Goal: Complete application form: Complete application form

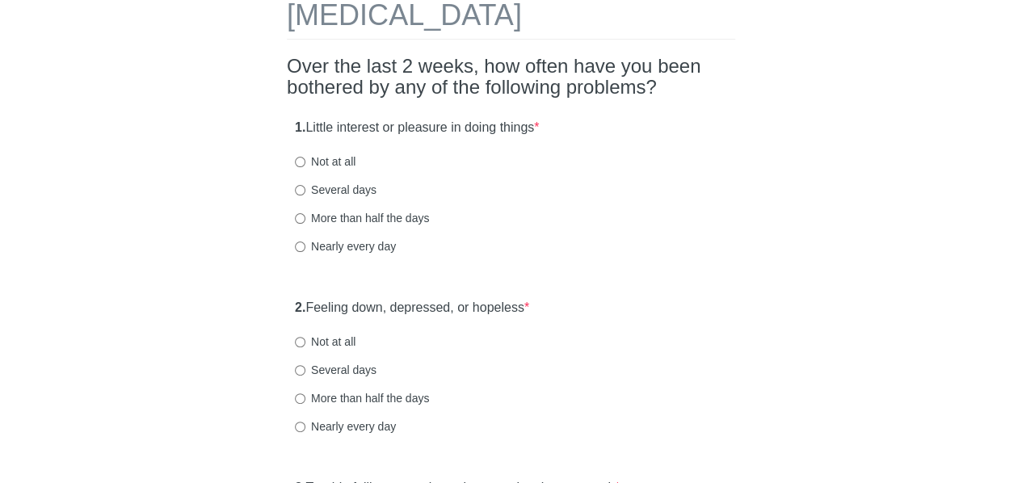
click at [704, 122] on div "1. Little interest or pleasure in doing things * Not at all Several days More t…" at bounding box center [511, 195] width 448 height 168
click at [343, 156] on label "Not at all" at bounding box center [325, 162] width 61 height 16
click at [305, 157] on input "Not at all" at bounding box center [300, 162] width 11 height 11
radio input "true"
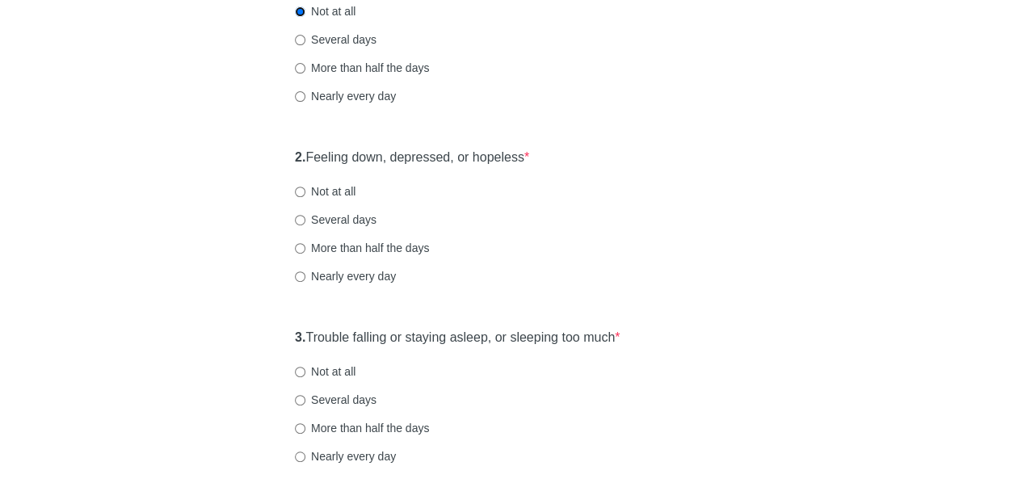
scroll to position [284, 0]
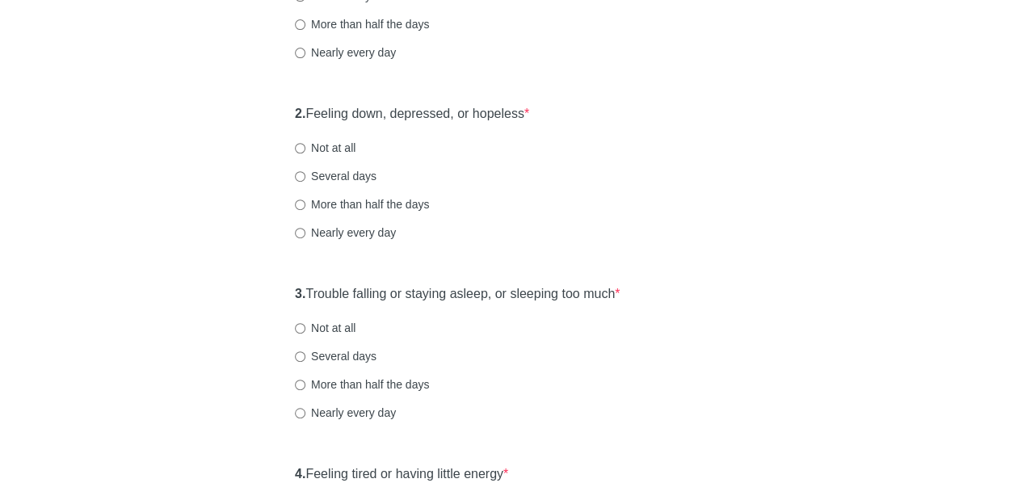
click at [326, 143] on label "Not at all" at bounding box center [325, 148] width 61 height 16
click at [305, 143] on input "Not at all" at bounding box center [300, 148] width 11 height 11
radio input "true"
click at [541, 179] on div "Several days" at bounding box center [511, 176] width 432 height 16
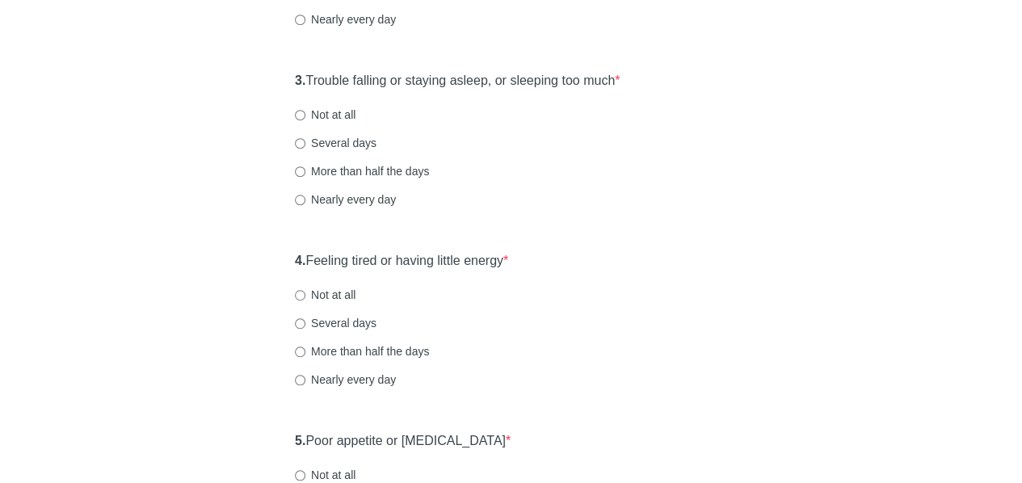
scroll to position [500, 0]
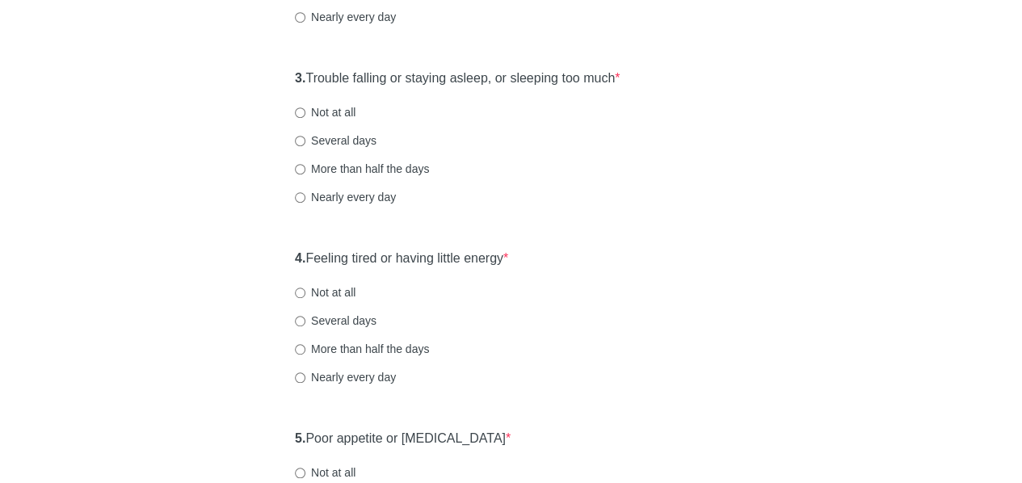
click at [329, 109] on label "Not at all" at bounding box center [325, 112] width 61 height 16
click at [305, 109] on input "Not at all" at bounding box center [300, 112] width 11 height 11
radio input "true"
click at [549, 147] on div "Several days" at bounding box center [511, 141] width 432 height 16
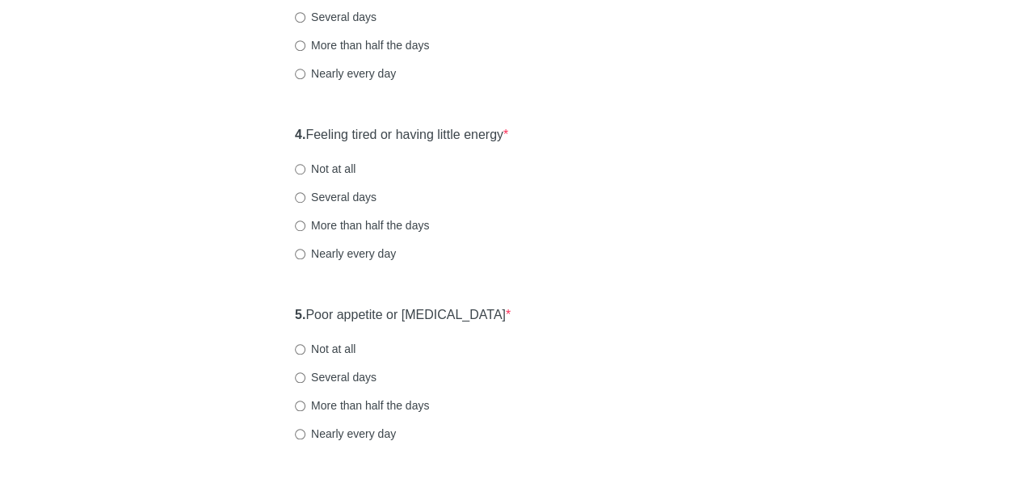
scroll to position [629, 0]
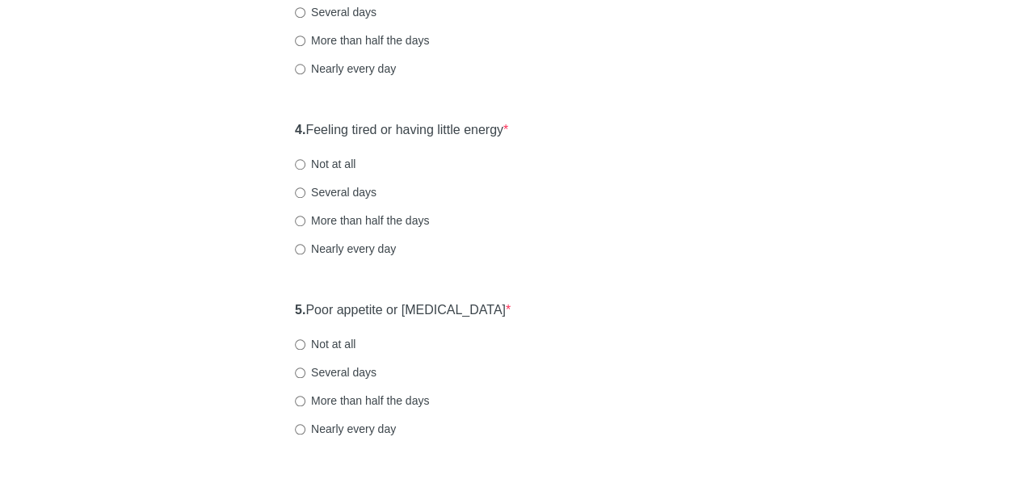
click at [328, 164] on label "Not at all" at bounding box center [325, 164] width 61 height 16
click at [305, 164] on input "Not at all" at bounding box center [300, 164] width 11 height 11
radio input "true"
click at [328, 164] on label "Not at all" at bounding box center [325, 164] width 61 height 16
click at [305, 164] on input "Not at all" at bounding box center [300, 164] width 11 height 11
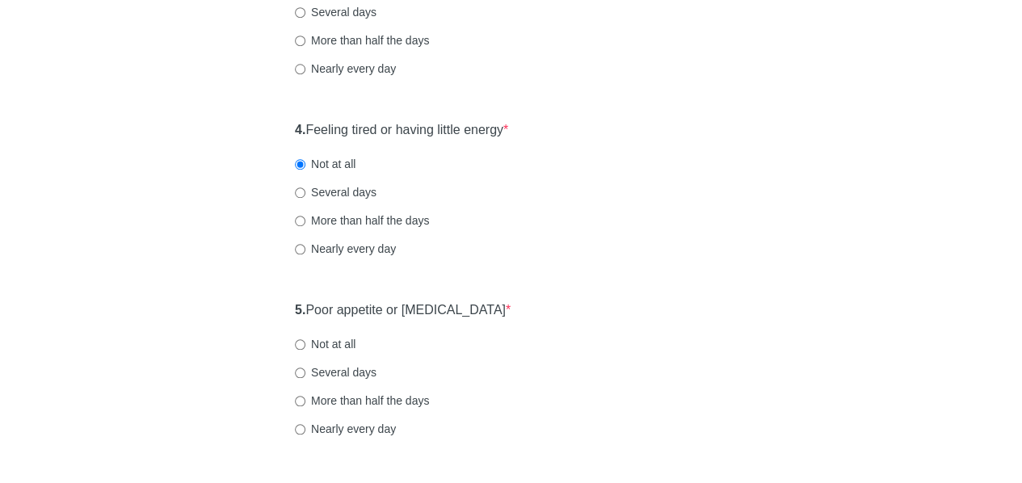
click at [590, 224] on div "More than half the days" at bounding box center [511, 221] width 432 height 16
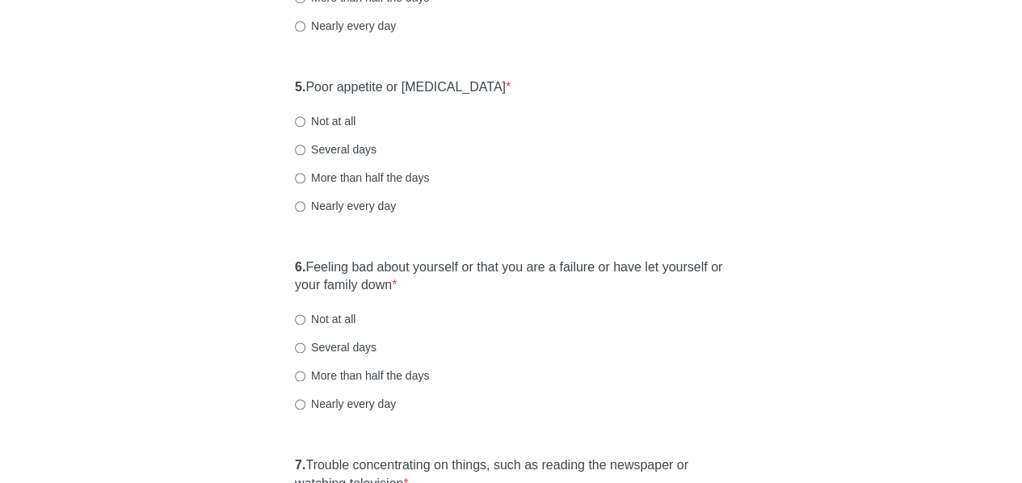
scroll to position [854, 0]
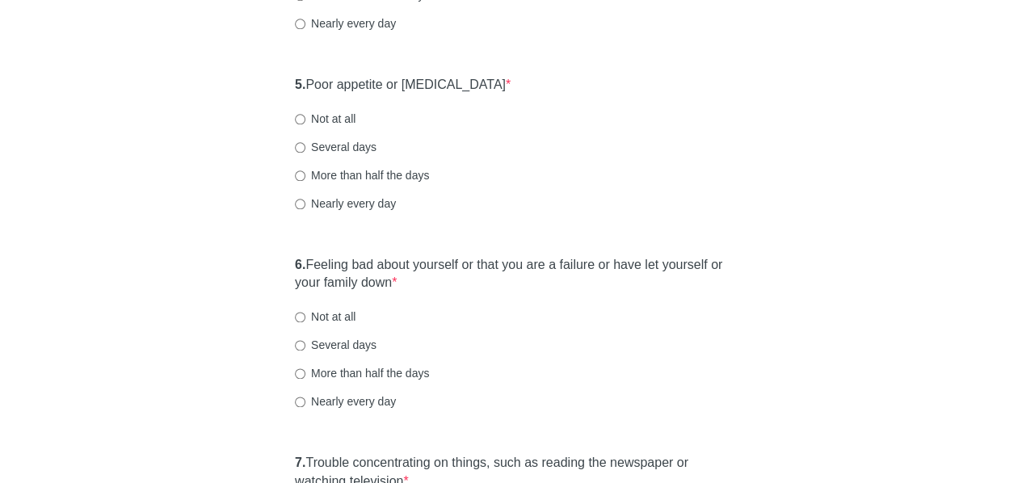
click at [341, 119] on label "Not at all" at bounding box center [325, 119] width 61 height 16
click at [305, 119] on input "Not at all" at bounding box center [300, 119] width 11 height 11
radio input "true"
click at [533, 163] on div "5. Poor appetite or overeating * Not at all Several days More than half the day…" at bounding box center [511, 152] width 448 height 168
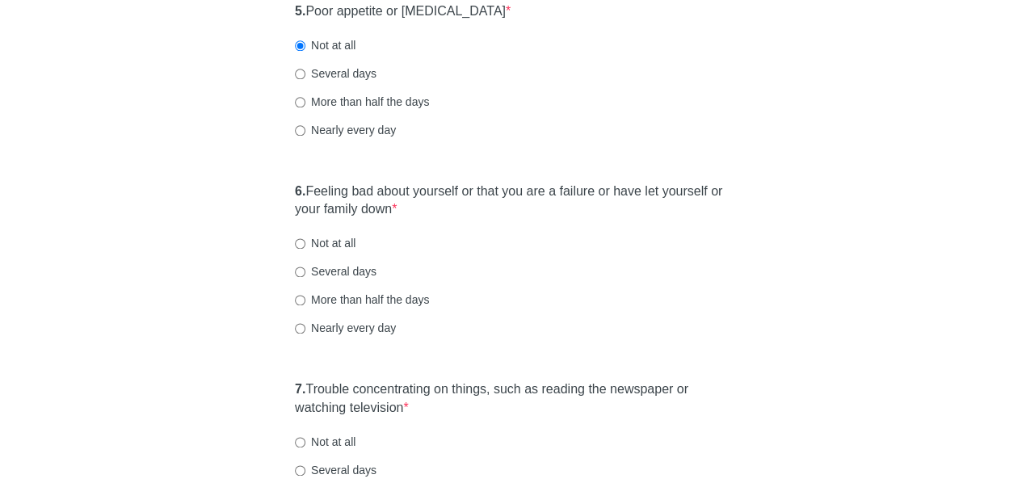
scroll to position [962, 0]
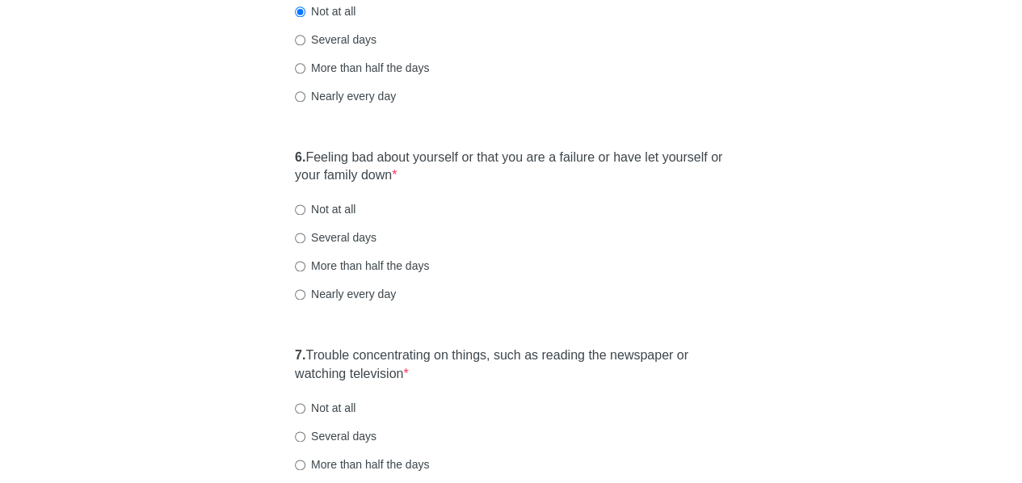
click at [553, 107] on div "5. Poor appetite or overeating * Not at all Several days More than half the day…" at bounding box center [511, 44] width 448 height 168
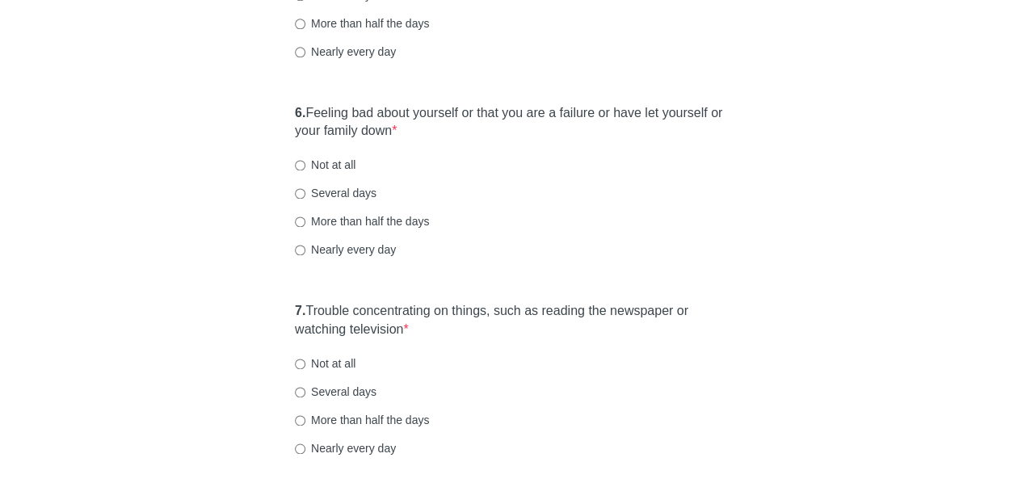
scroll to position [1008, 0]
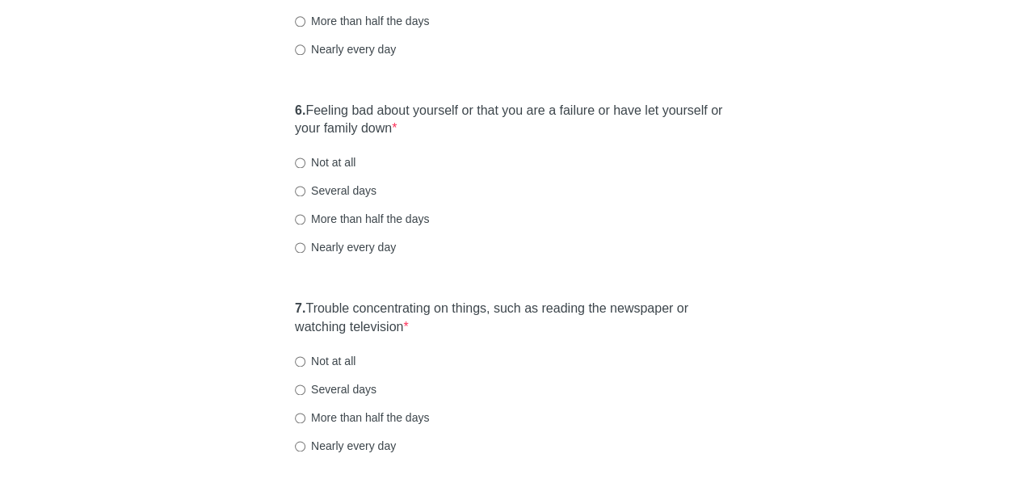
click at [341, 154] on label "Not at all" at bounding box center [325, 162] width 61 height 16
click at [305, 158] on input "Not at all" at bounding box center [300, 163] width 11 height 11
radio input "true"
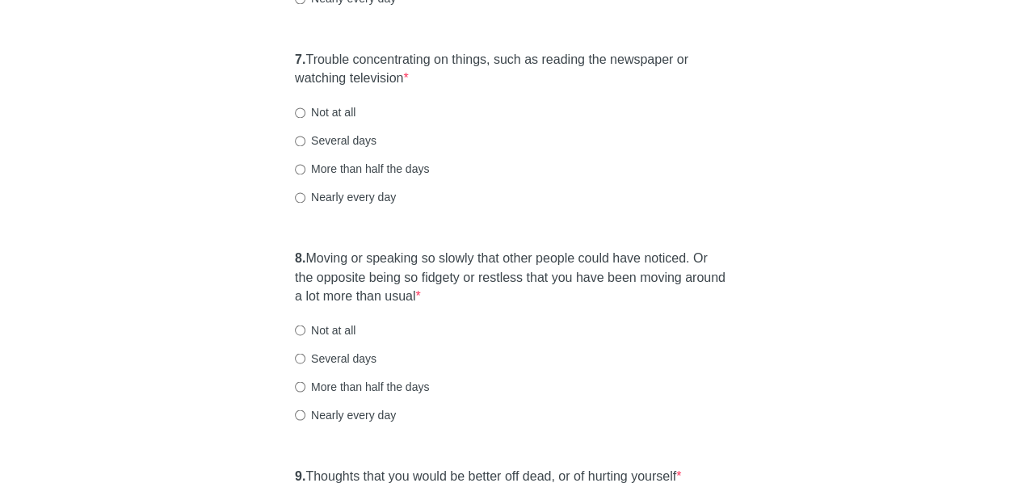
scroll to position [1259, 0]
click at [301, 138] on input "Several days" at bounding box center [300, 139] width 11 height 11
radio input "true"
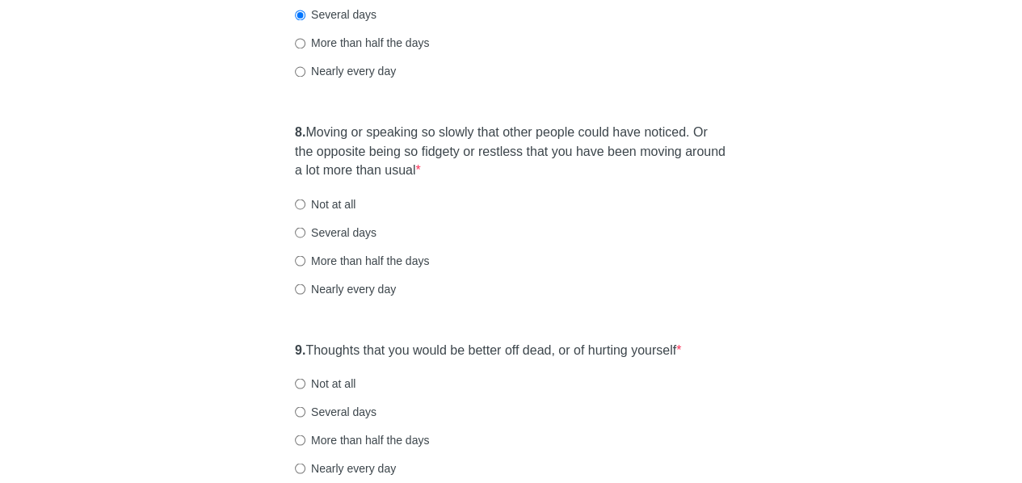
scroll to position [1388, 0]
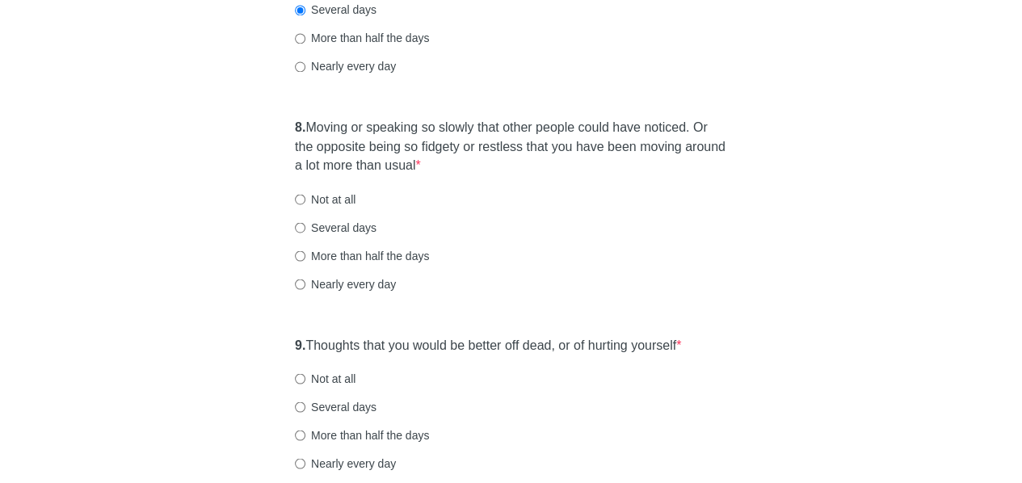
click at [326, 194] on label "Not at all" at bounding box center [325, 199] width 61 height 16
click at [305, 194] on input "Not at all" at bounding box center [300, 199] width 11 height 11
radio input "true"
click at [620, 211] on div "8. Moving or speaking so slowly that other people could have noticed. Or the op…" at bounding box center [511, 213] width 448 height 205
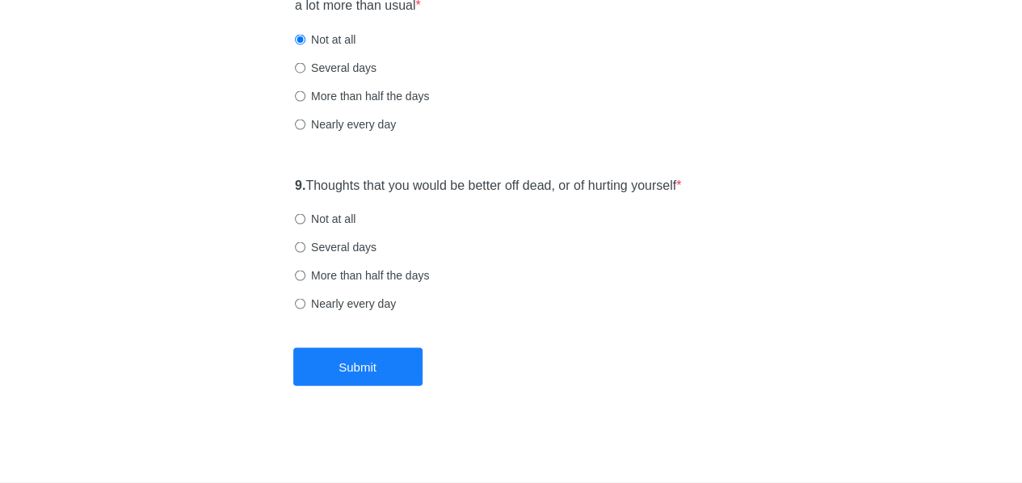
click at [341, 217] on label "Not at all" at bounding box center [325, 219] width 61 height 16
click at [305, 217] on input "Not at all" at bounding box center [300, 219] width 11 height 11
radio input "true"
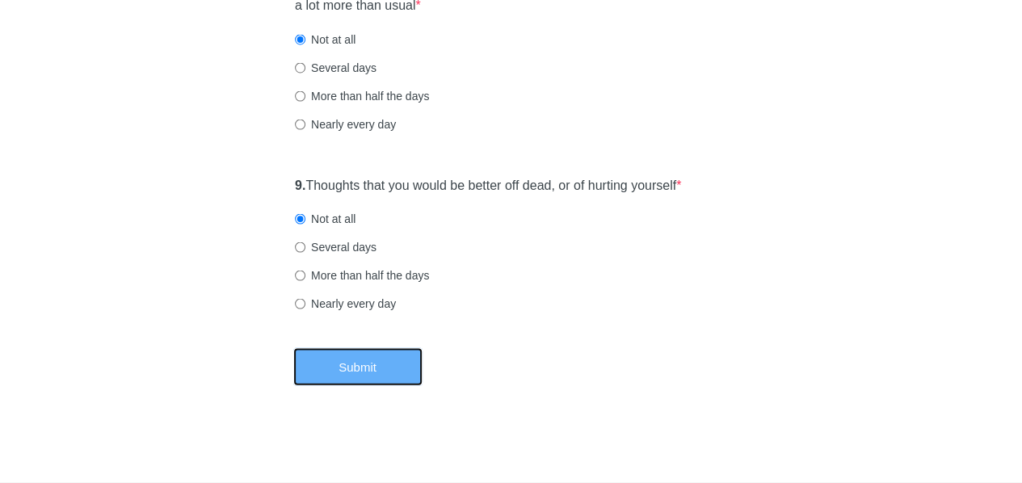
click at [360, 351] on button "Submit" at bounding box center [357, 367] width 129 height 38
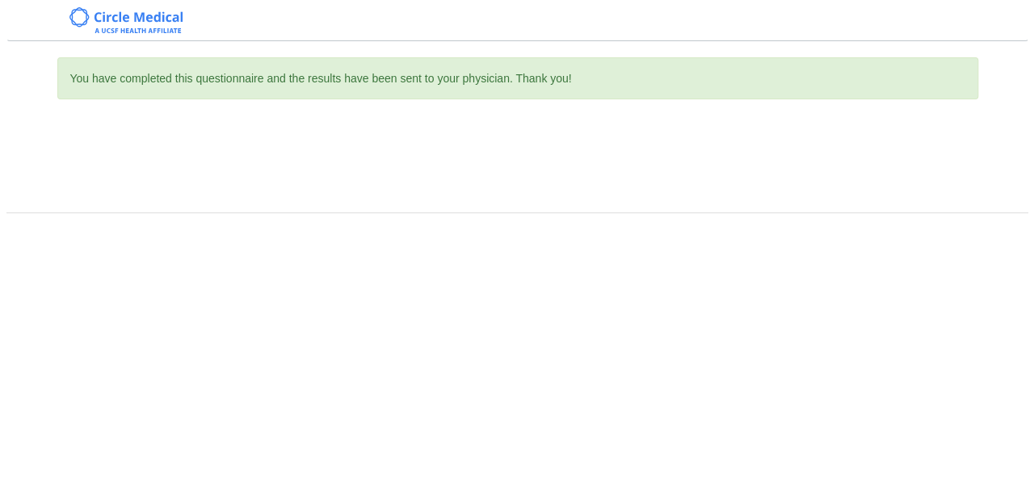
scroll to position [0, 0]
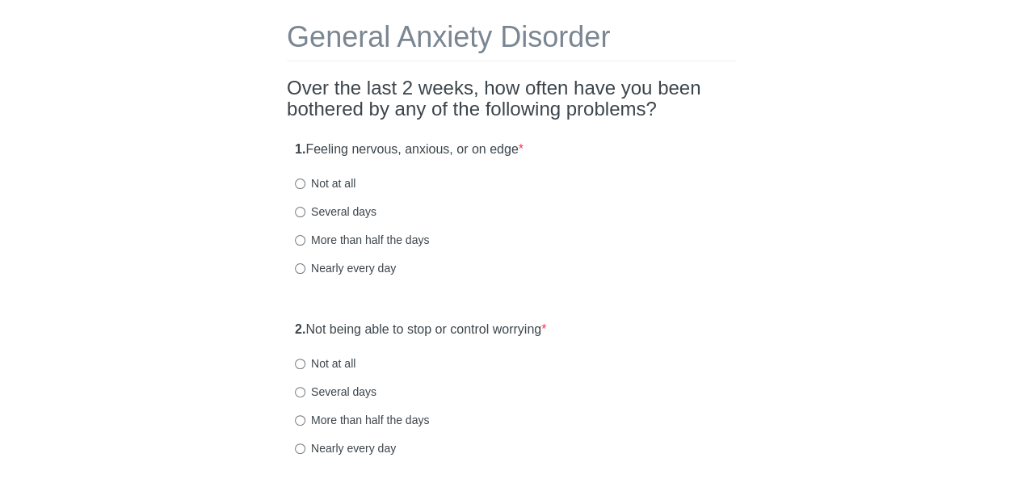
scroll to position [78, 0]
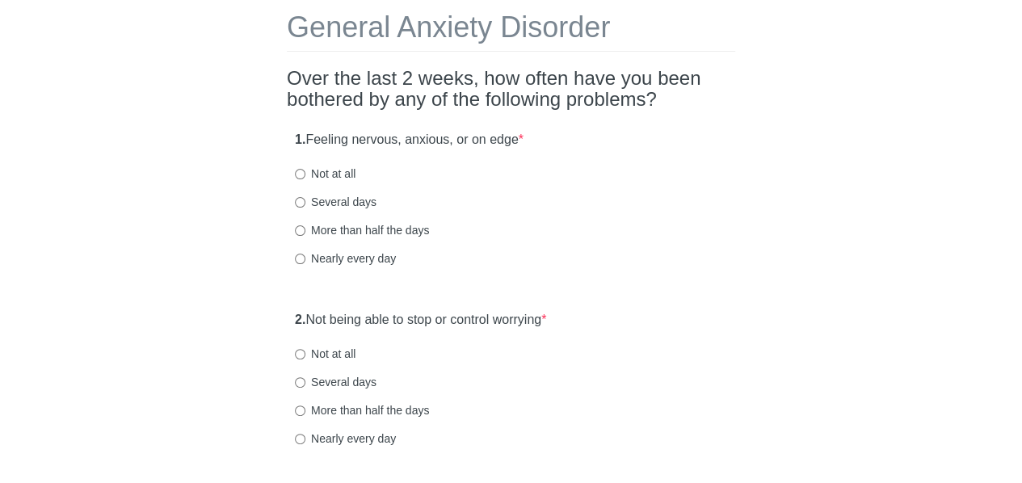
click at [333, 170] on label "Not at all" at bounding box center [325, 174] width 61 height 16
click at [305, 170] on input "Not at all" at bounding box center [300, 174] width 11 height 11
radio input "true"
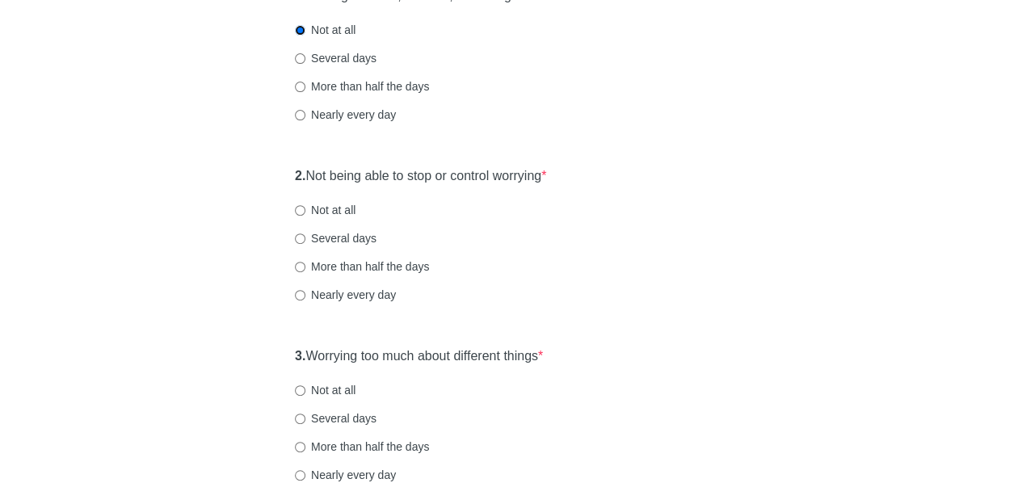
scroll to position [223, 0]
click at [347, 205] on label "Not at all" at bounding box center [325, 209] width 61 height 16
click at [305, 205] on input "Not at all" at bounding box center [300, 209] width 11 height 11
radio input "true"
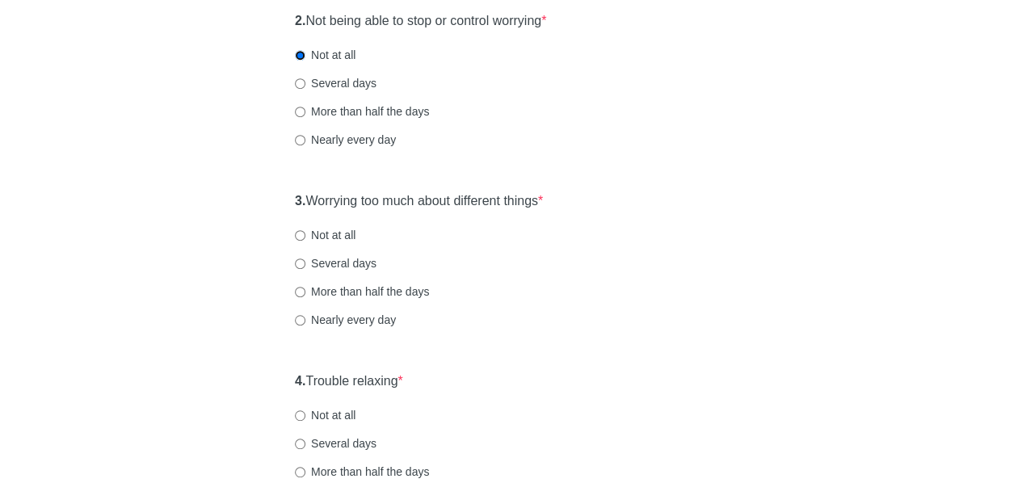
scroll to position [389, 0]
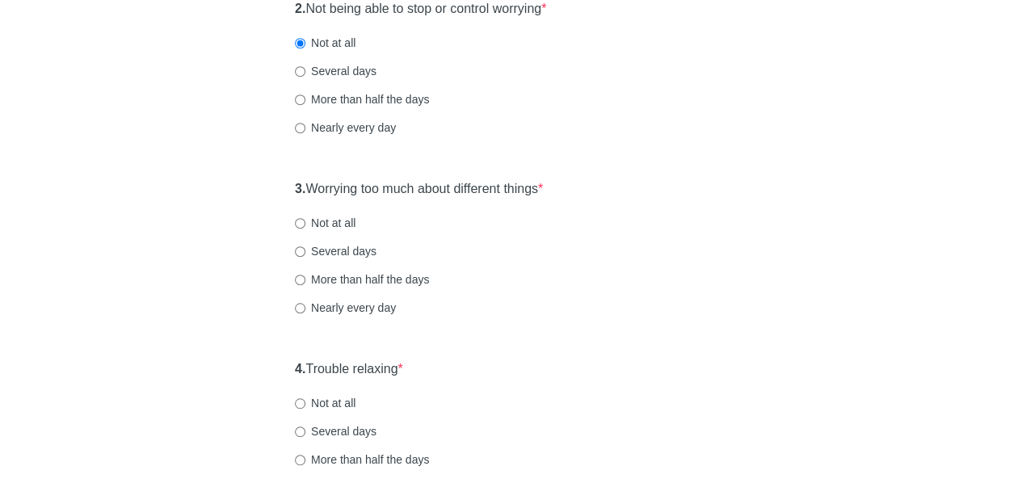
click at [148, 321] on div "General Anxiety Disorder Over the last 2 weeks, how often have you been bothere…" at bounding box center [511, 370] width 945 height 1404
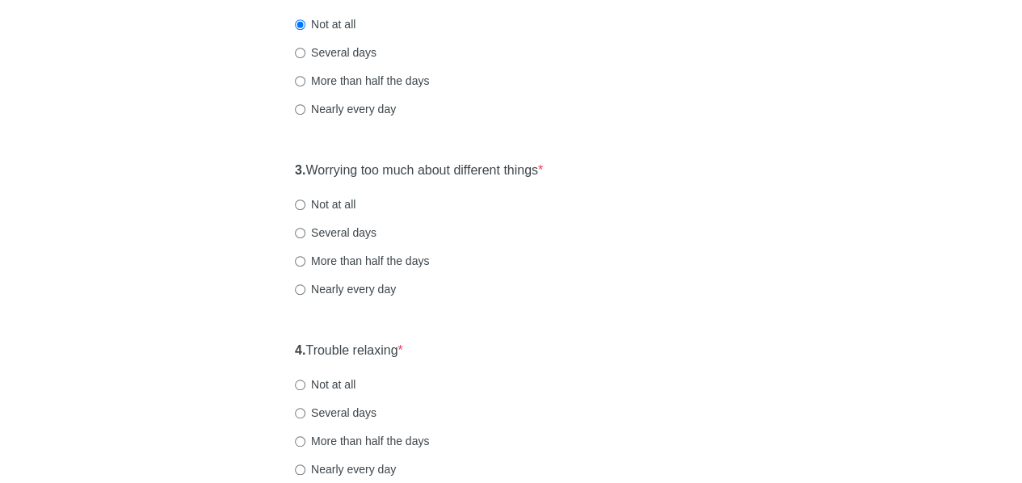
scroll to position [410, 0]
click at [310, 201] on label "Not at all" at bounding box center [325, 203] width 61 height 16
click at [305, 201] on input "Not at all" at bounding box center [300, 203] width 11 height 11
radio input "true"
click at [216, 258] on div "General Anxiety Disorder Over the last 2 weeks, how often have you been bothere…" at bounding box center [511, 350] width 945 height 1404
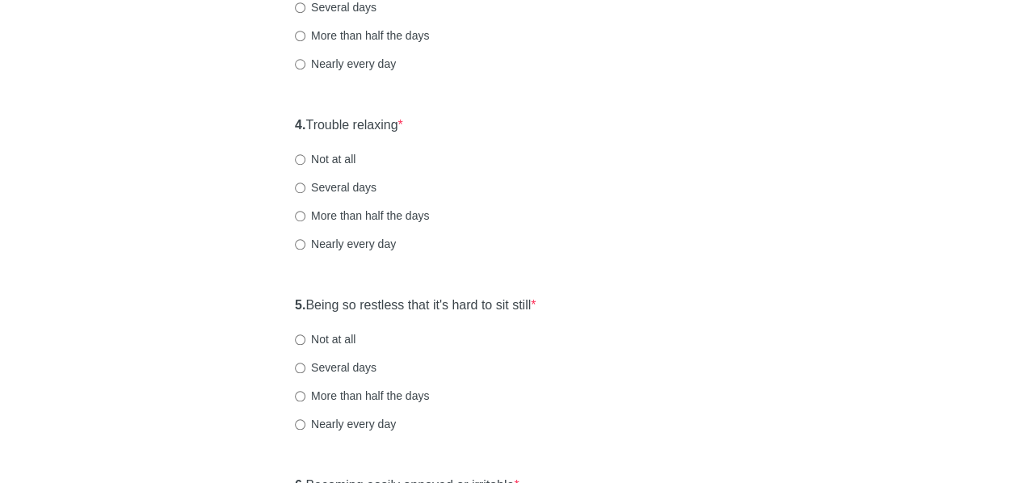
scroll to position [676, 0]
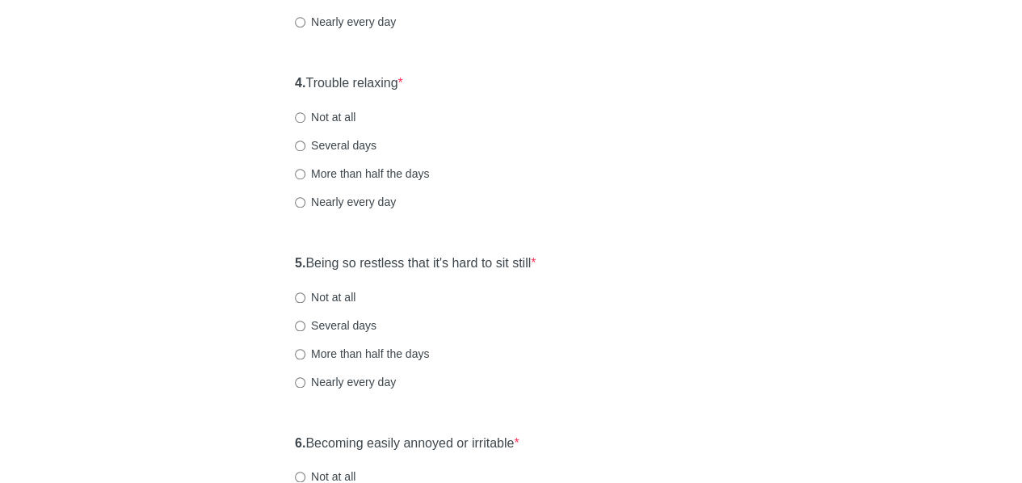
click at [326, 112] on label "Not at all" at bounding box center [325, 117] width 61 height 16
click at [305, 112] on input "Not at all" at bounding box center [300, 117] width 11 height 11
radio input "true"
click at [326, 112] on label "Not at all" at bounding box center [325, 117] width 61 height 16
click at [305, 112] on input "Not at all" at bounding box center [300, 117] width 11 height 11
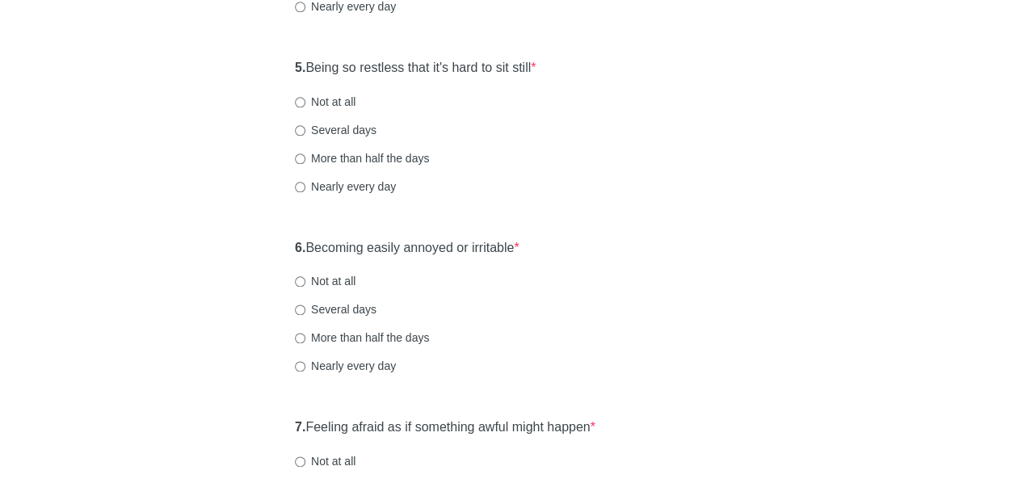
scroll to position [878, 0]
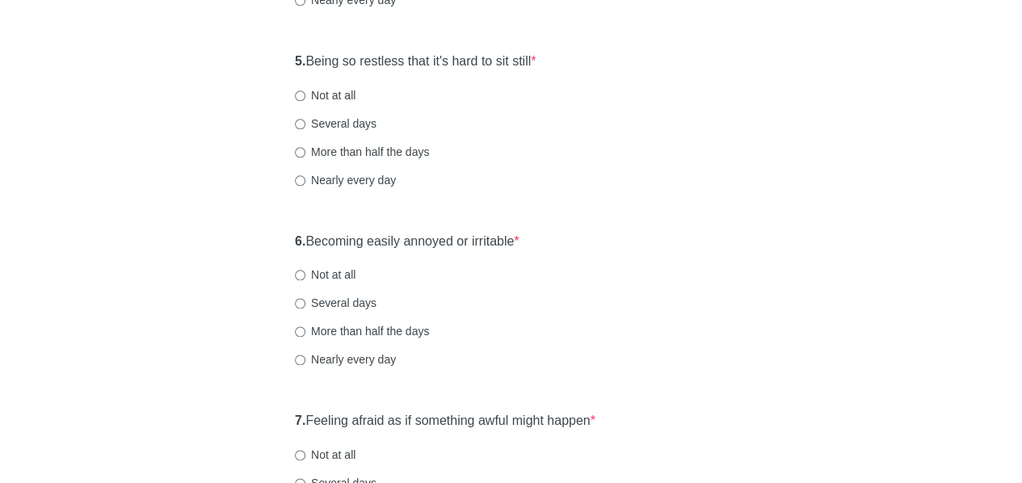
click at [348, 98] on label "Not at all" at bounding box center [325, 95] width 61 height 16
click at [305, 98] on input "Not at all" at bounding box center [300, 95] width 11 height 11
radio input "true"
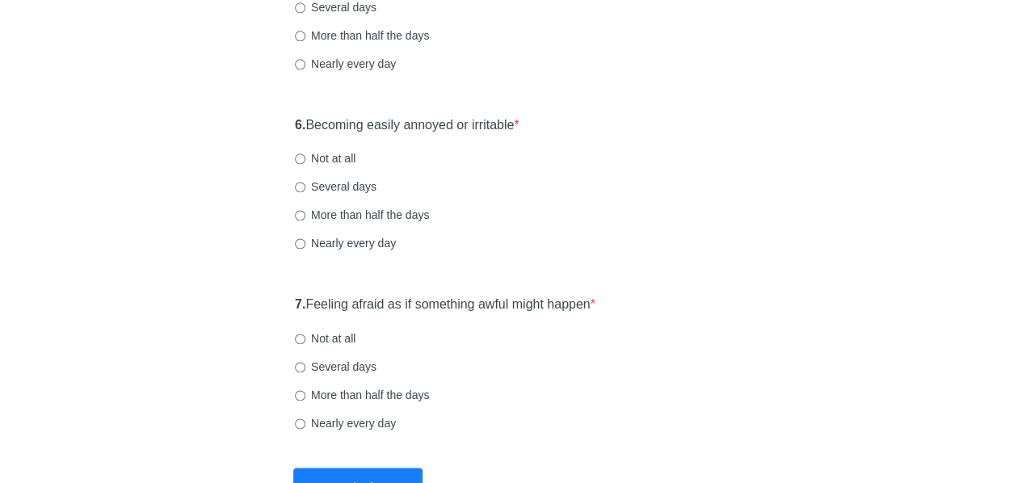
scroll to position [1000, 0]
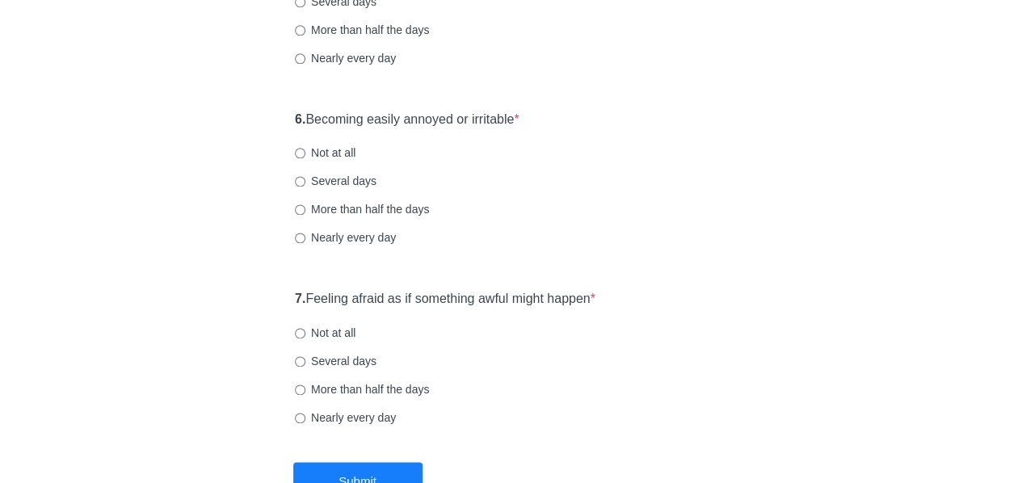
click at [334, 154] on label "Not at all" at bounding box center [325, 153] width 61 height 16
click at [305, 154] on input "Not at all" at bounding box center [300, 153] width 11 height 11
radio input "true"
click at [338, 332] on label "Not at all" at bounding box center [325, 333] width 61 height 16
click at [305, 332] on input "Not at all" at bounding box center [300, 333] width 11 height 11
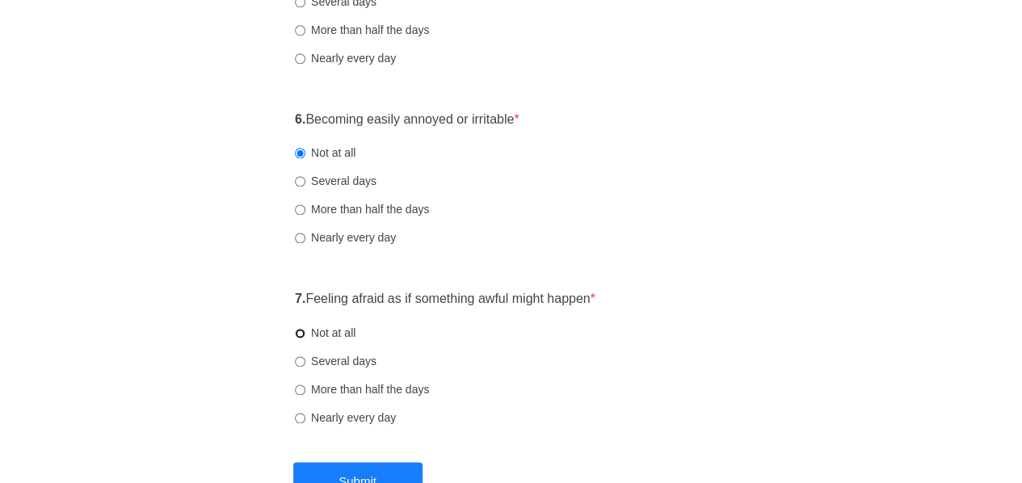
radio input "true"
click at [367, 469] on button "Submit" at bounding box center [357, 481] width 129 height 38
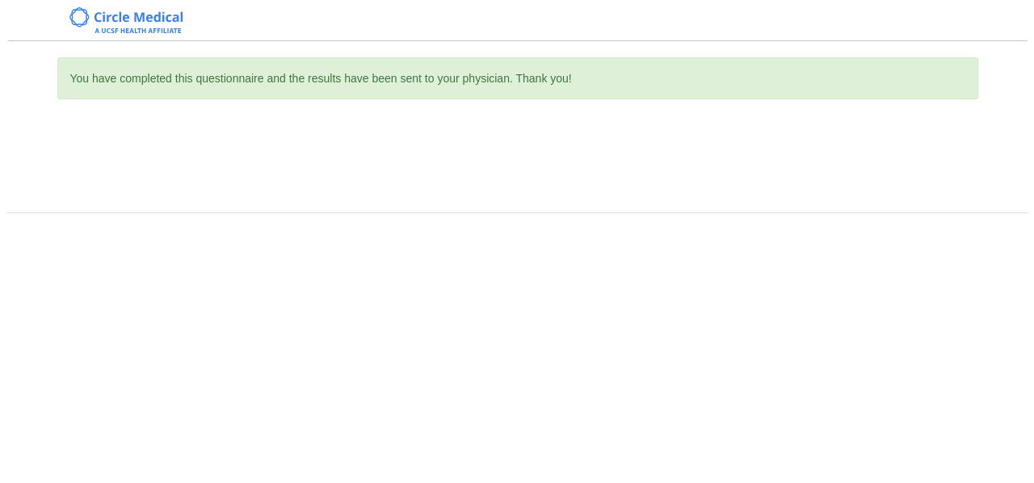
scroll to position [0, 0]
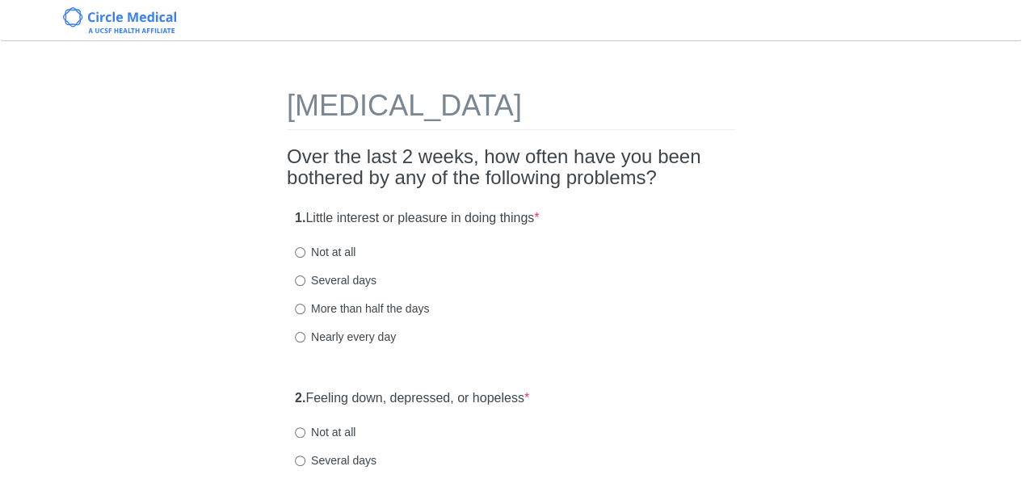
click at [330, 250] on label "Not at all" at bounding box center [325, 252] width 61 height 16
click at [305, 250] on input "Not at all" at bounding box center [300, 252] width 11 height 11
radio input "true"
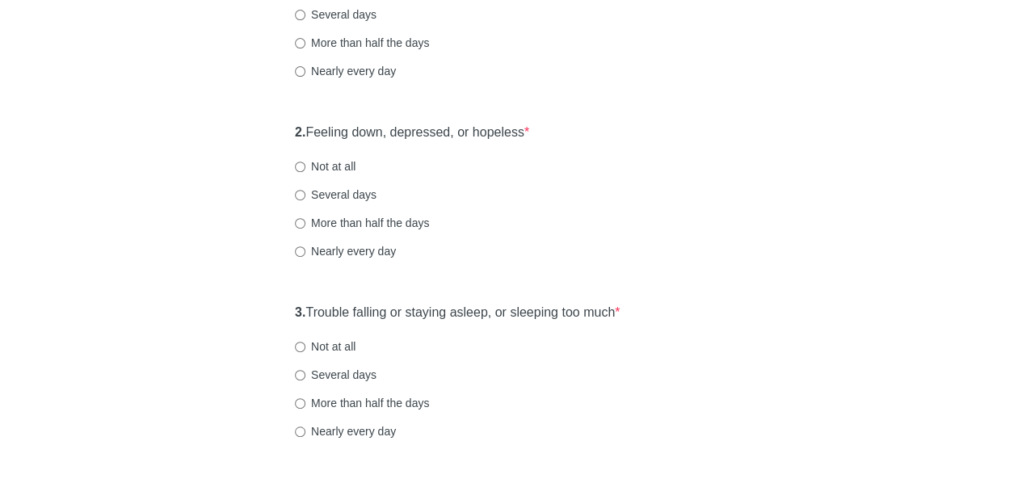
scroll to position [273, 0]
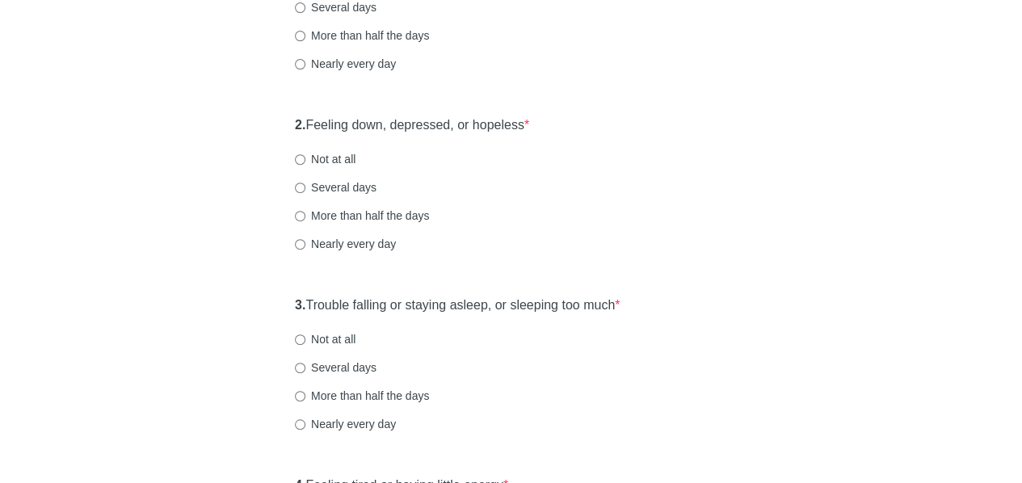
click at [347, 153] on label "Not at all" at bounding box center [325, 159] width 61 height 16
click at [305, 154] on input "Not at all" at bounding box center [300, 159] width 11 height 11
radio input "true"
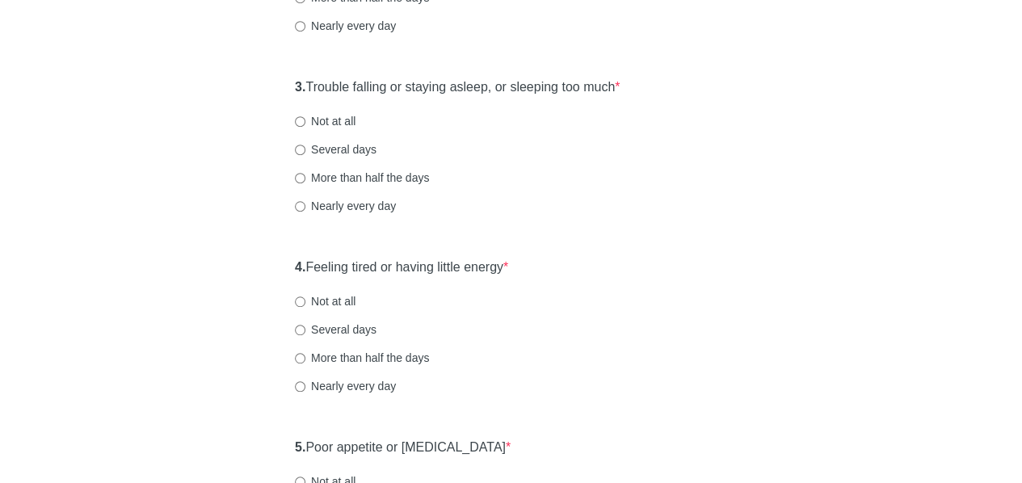
scroll to position [494, 0]
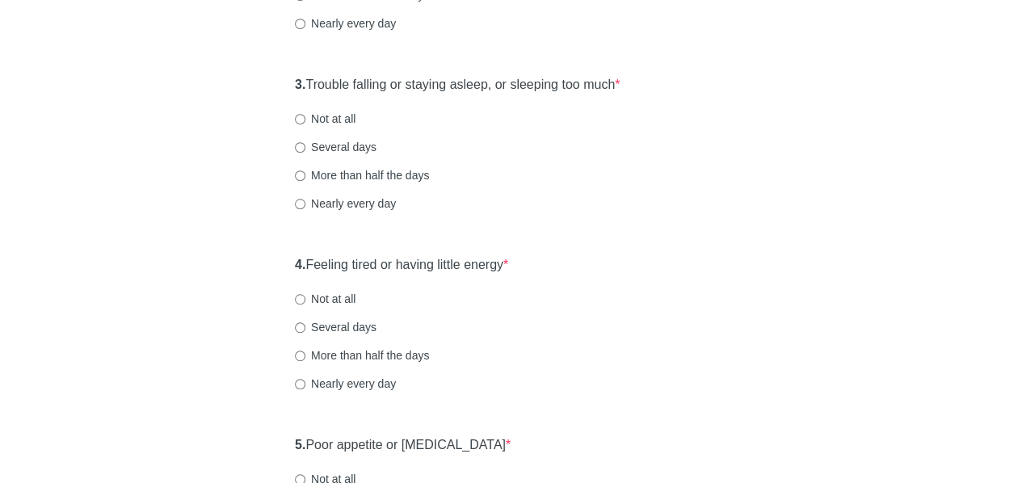
click at [341, 143] on label "Several days" at bounding box center [336, 147] width 82 height 16
click at [305, 143] on input "Several days" at bounding box center [300, 147] width 11 height 11
radio input "true"
click at [633, 176] on div "More than half the days" at bounding box center [511, 175] width 432 height 16
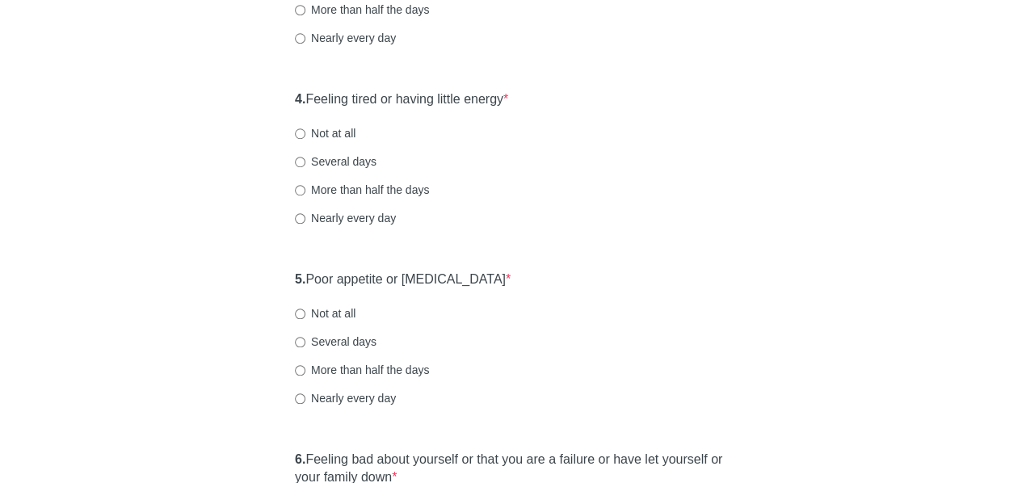
scroll to position [654, 0]
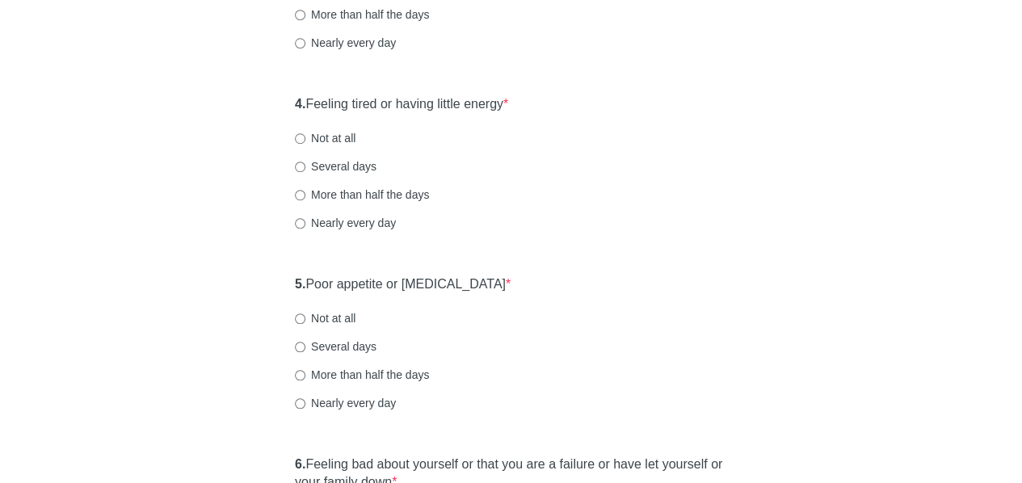
click at [322, 135] on label "Not at all" at bounding box center [325, 138] width 61 height 16
click at [305, 135] on input "Not at all" at bounding box center [300, 138] width 11 height 11
radio input "true"
click at [629, 203] on div "4. Feeling tired or having little energy * Not at all Several days More than ha…" at bounding box center [511, 171] width 448 height 168
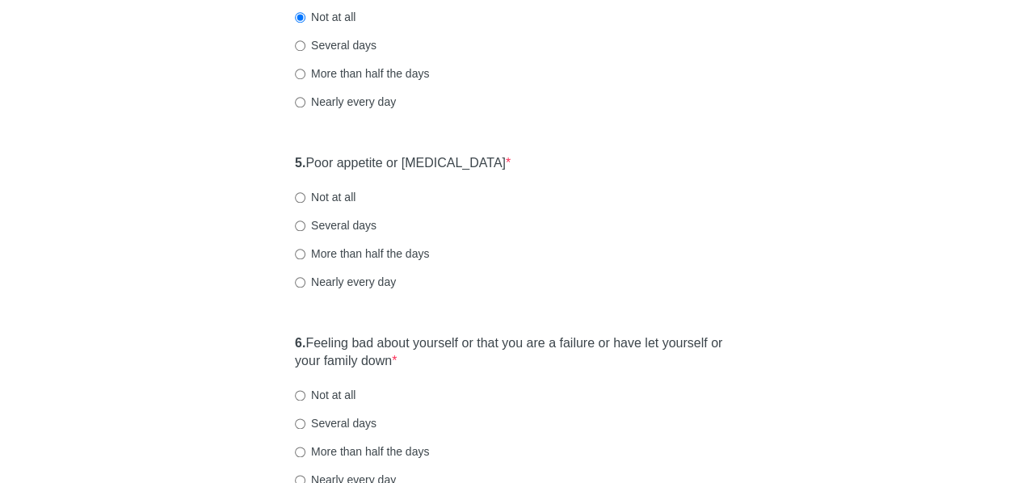
scroll to position [798, 0]
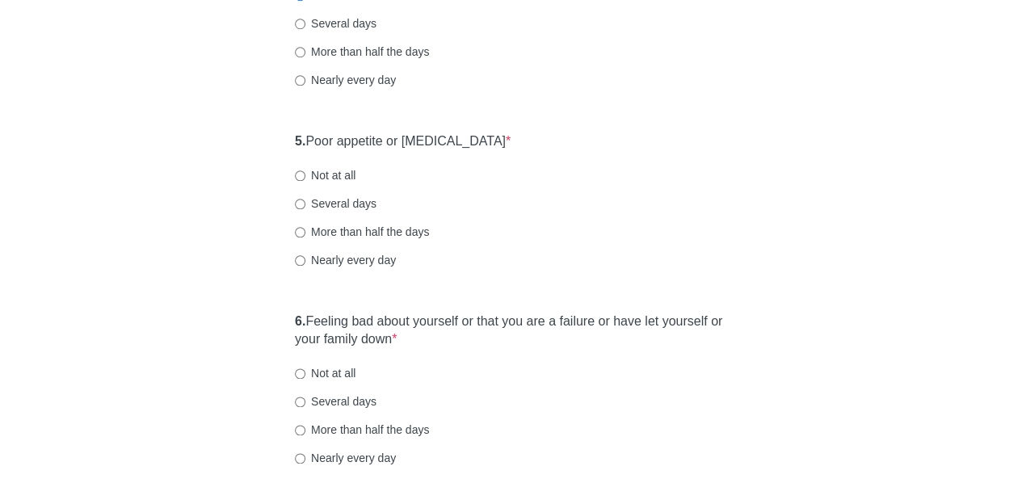
click at [336, 175] on label "Not at all" at bounding box center [325, 175] width 61 height 16
click at [305, 175] on input "Not at all" at bounding box center [300, 175] width 11 height 11
radio input "true"
click at [570, 231] on div "More than half the days" at bounding box center [511, 232] width 432 height 16
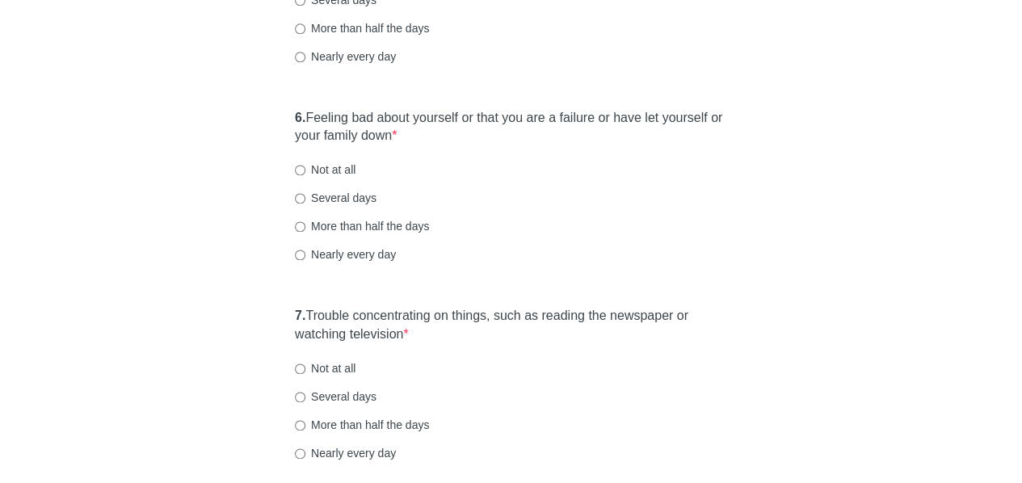
scroll to position [1011, 0]
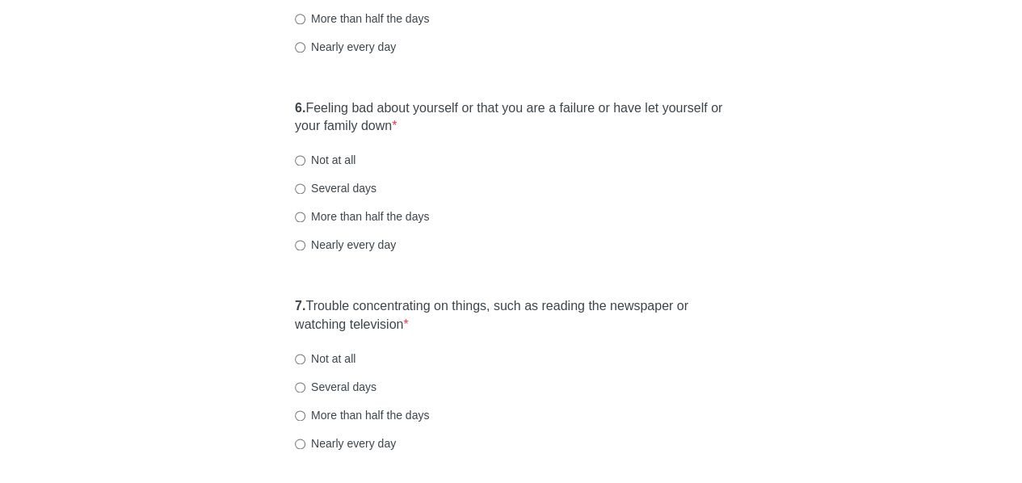
click at [347, 162] on label "Not at all" at bounding box center [325, 160] width 61 height 16
click at [305, 162] on input "Not at all" at bounding box center [300, 160] width 11 height 11
radio input "true"
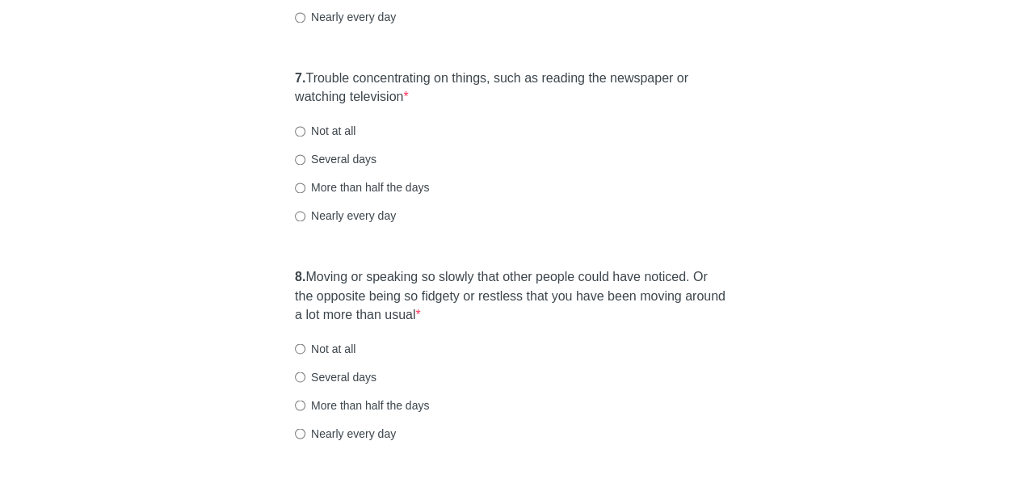
scroll to position [1241, 0]
click at [302, 185] on input "More than half the days" at bounding box center [300, 185] width 11 height 11
radio input "true"
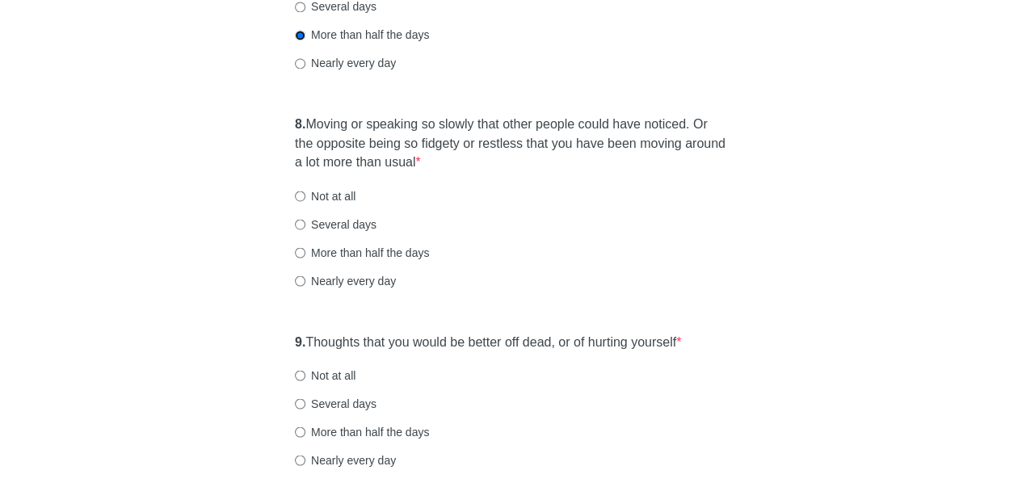
scroll to position [1396, 0]
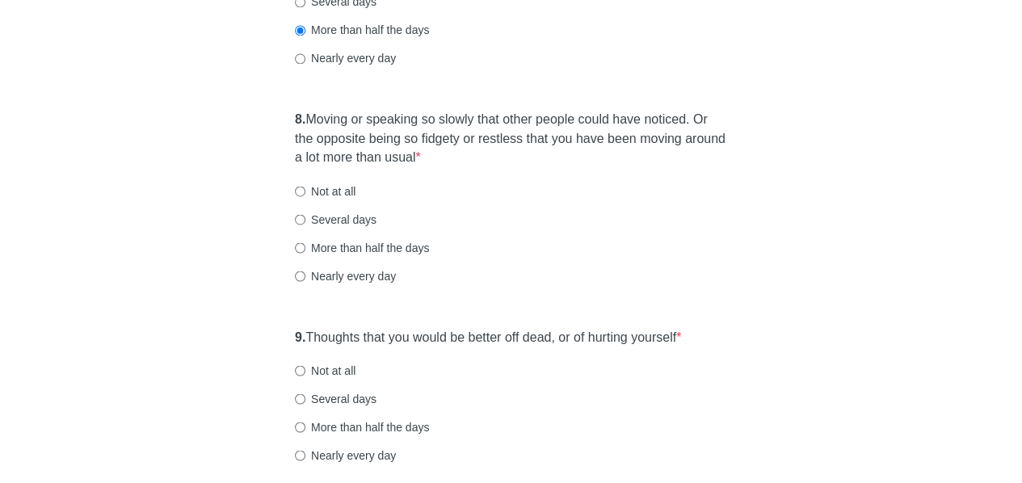
click at [325, 185] on label "Not at all" at bounding box center [325, 191] width 61 height 16
click at [305, 186] on input "Not at all" at bounding box center [300, 191] width 11 height 11
radio input "true"
click at [339, 371] on label "Not at all" at bounding box center [325, 370] width 61 height 16
click at [305, 371] on input "Not at all" at bounding box center [300, 370] width 11 height 11
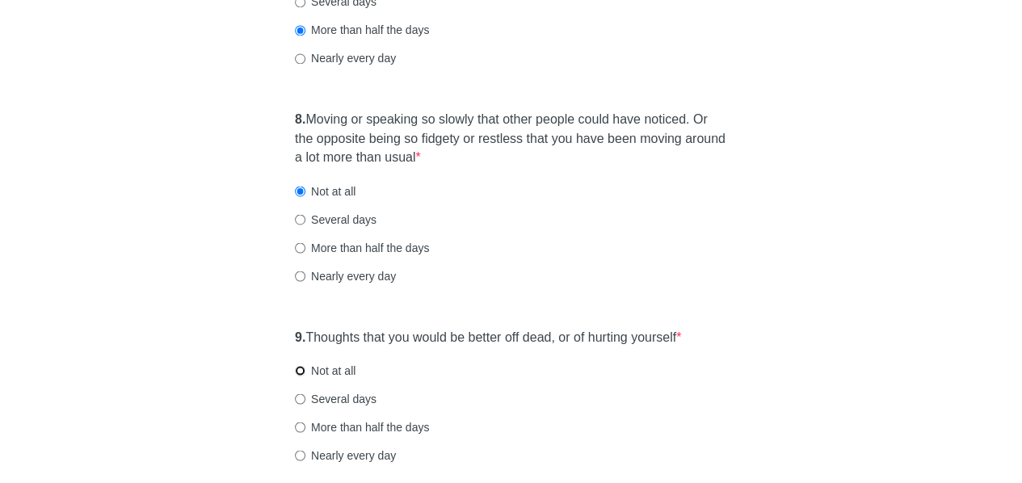
radio input "true"
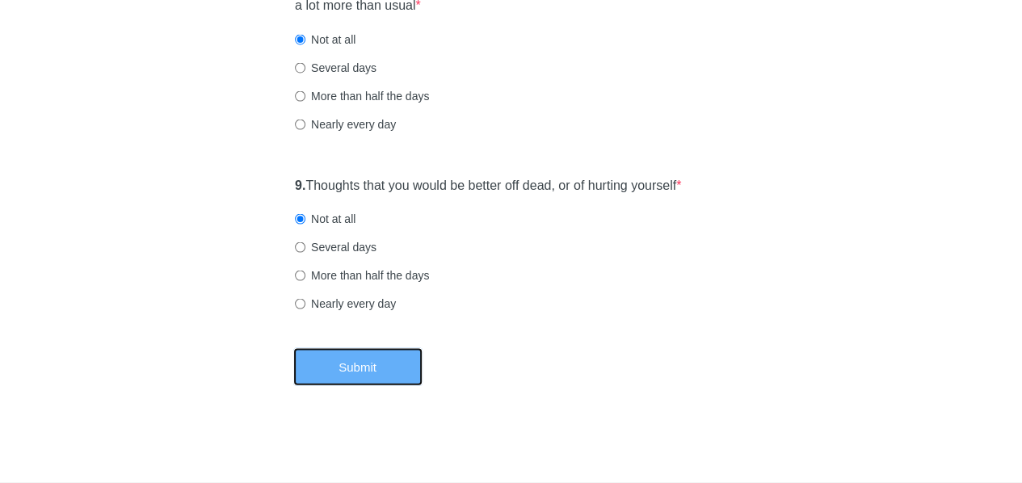
click at [381, 350] on button "Submit" at bounding box center [357, 367] width 129 height 38
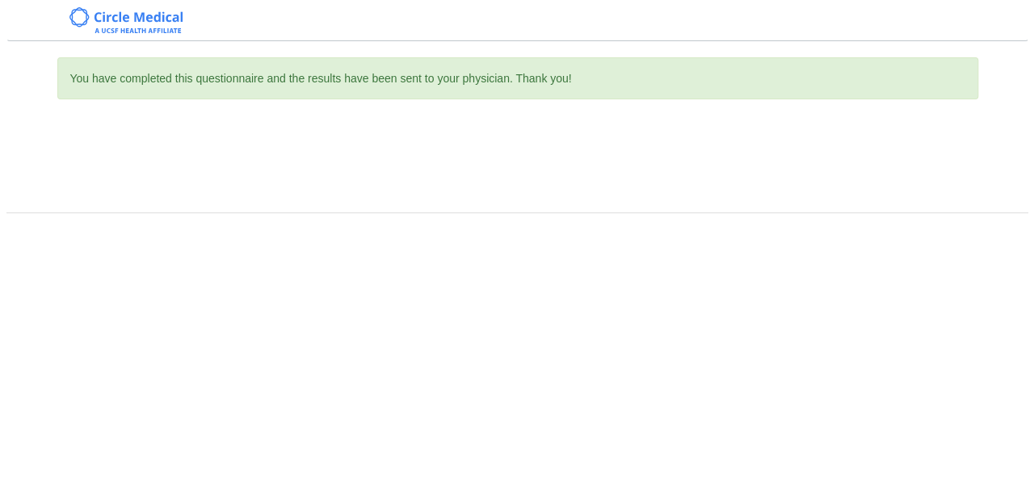
scroll to position [0, 0]
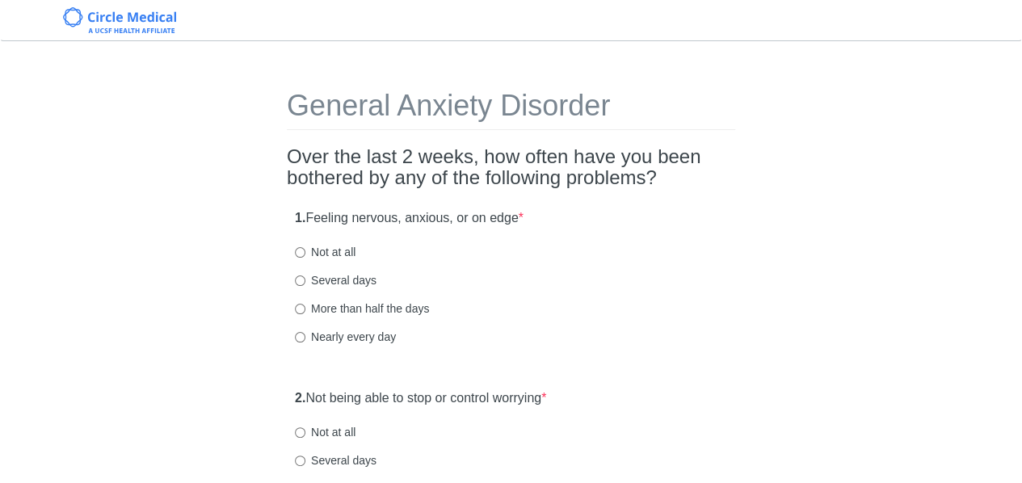
click at [343, 250] on label "Not at all" at bounding box center [325, 252] width 61 height 16
click at [305, 250] on input "Not at all" at bounding box center [300, 252] width 11 height 11
radio input "true"
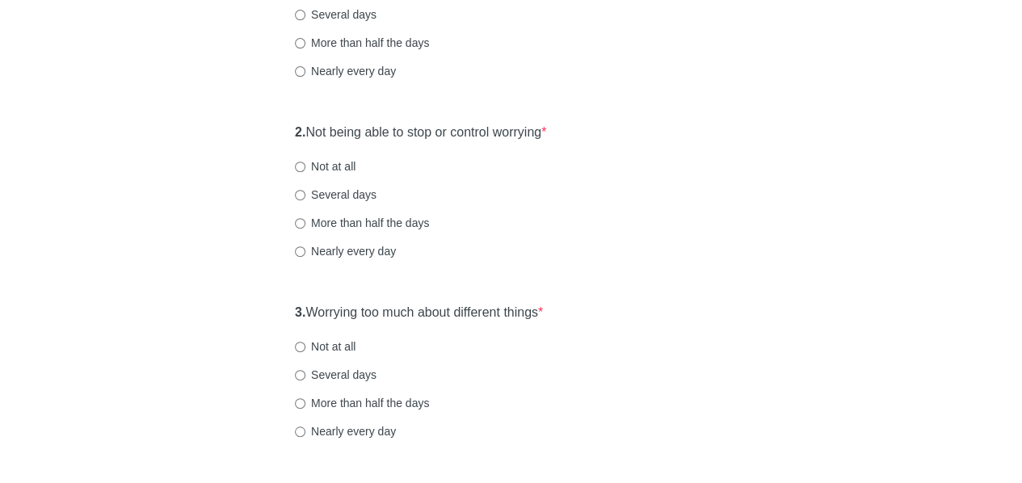
scroll to position [267, 0]
click at [335, 160] on label "Not at all" at bounding box center [325, 165] width 61 height 16
click at [305, 160] on input "Not at all" at bounding box center [300, 165] width 11 height 11
radio input "true"
click at [558, 234] on div "2. Not being able to stop or control worrying * Not at all Several days More th…" at bounding box center [511, 198] width 448 height 168
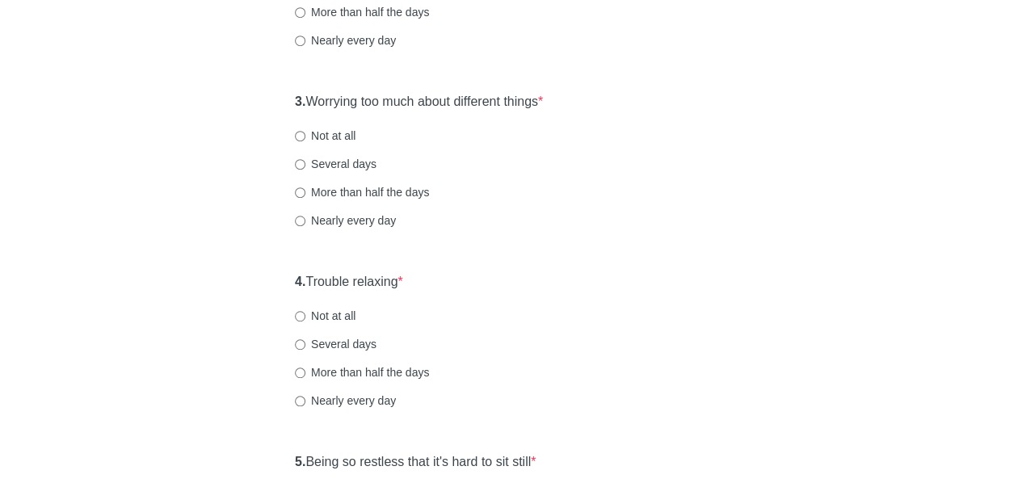
scroll to position [482, 0]
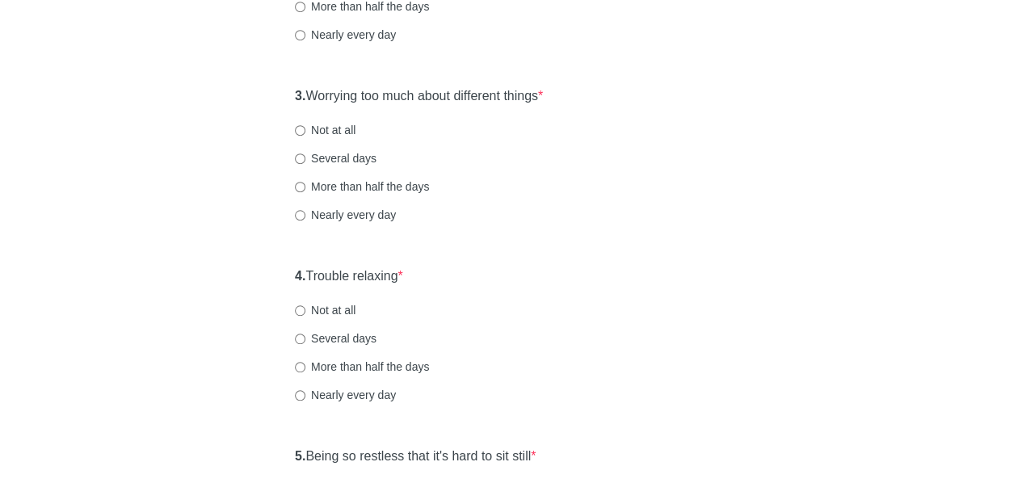
click at [342, 127] on label "Not at all" at bounding box center [325, 130] width 61 height 16
click at [305, 127] on input "Not at all" at bounding box center [300, 130] width 11 height 11
radio input "true"
click at [580, 217] on div "Nearly every day" at bounding box center [511, 215] width 432 height 16
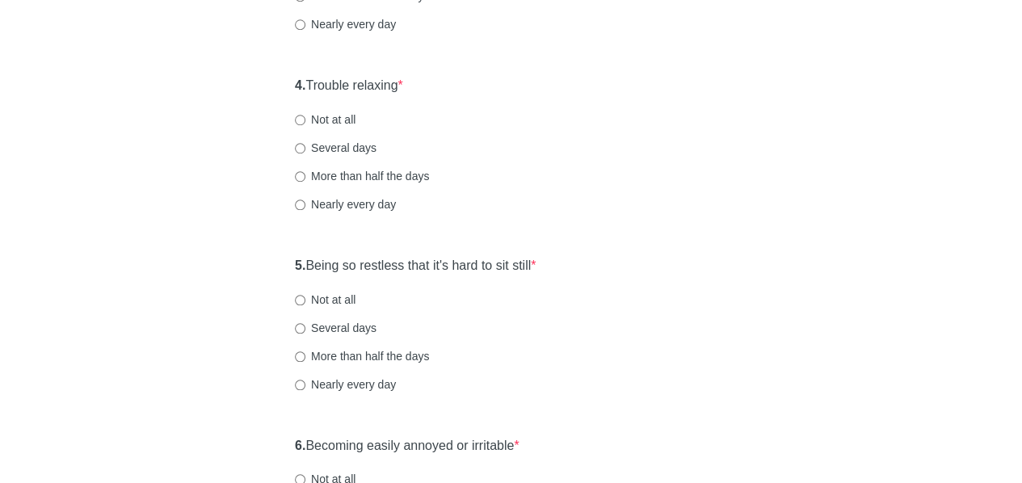
scroll to position [675, 0]
click at [322, 116] on label "Not at all" at bounding box center [325, 118] width 61 height 16
click at [305, 116] on input "Not at all" at bounding box center [300, 118] width 11 height 11
radio input "true"
click at [638, 180] on div "More than half the days" at bounding box center [511, 174] width 432 height 16
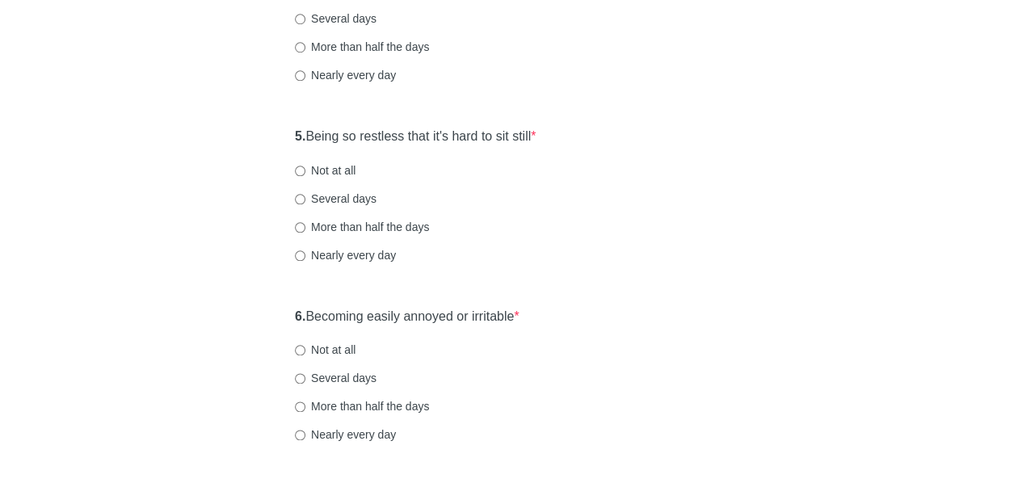
scroll to position [805, 0]
click at [324, 164] on label "Not at all" at bounding box center [325, 168] width 61 height 16
click at [305, 164] on input "Not at all" at bounding box center [300, 168] width 11 height 11
radio input "true"
click at [661, 229] on div "More than half the days" at bounding box center [511, 225] width 432 height 16
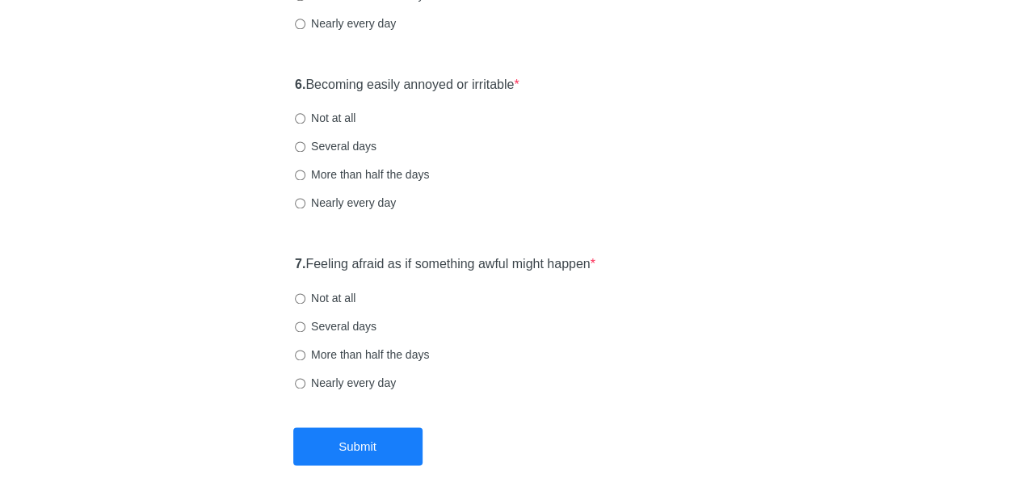
scroll to position [1037, 0]
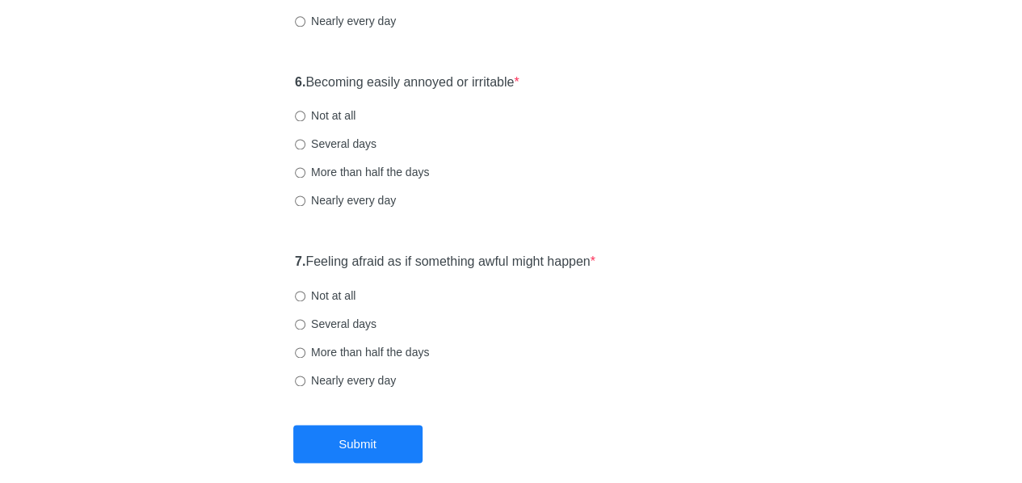
click at [342, 114] on label "Not at all" at bounding box center [325, 115] width 61 height 16
click at [305, 114] on input "Not at all" at bounding box center [300, 116] width 11 height 11
radio input "true"
click at [504, 192] on div "Nearly every day" at bounding box center [511, 200] width 432 height 16
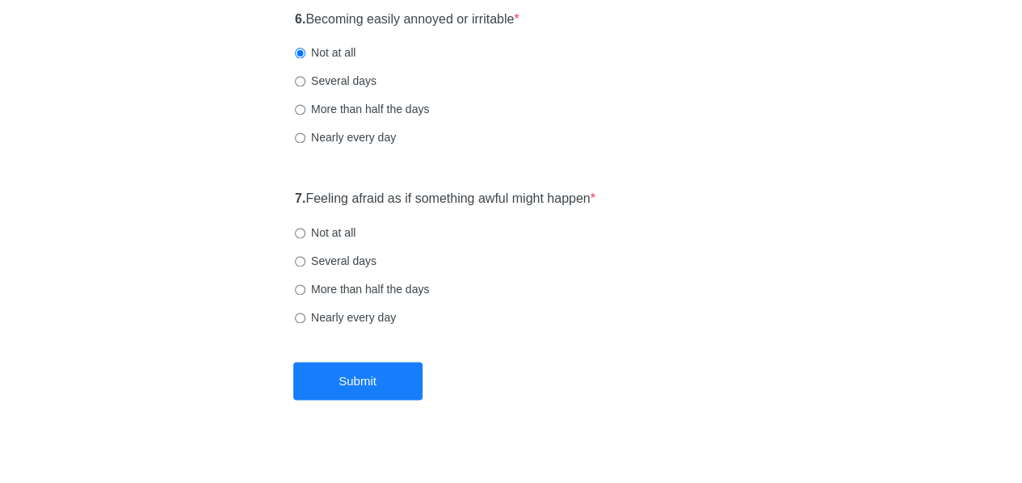
scroll to position [1113, 0]
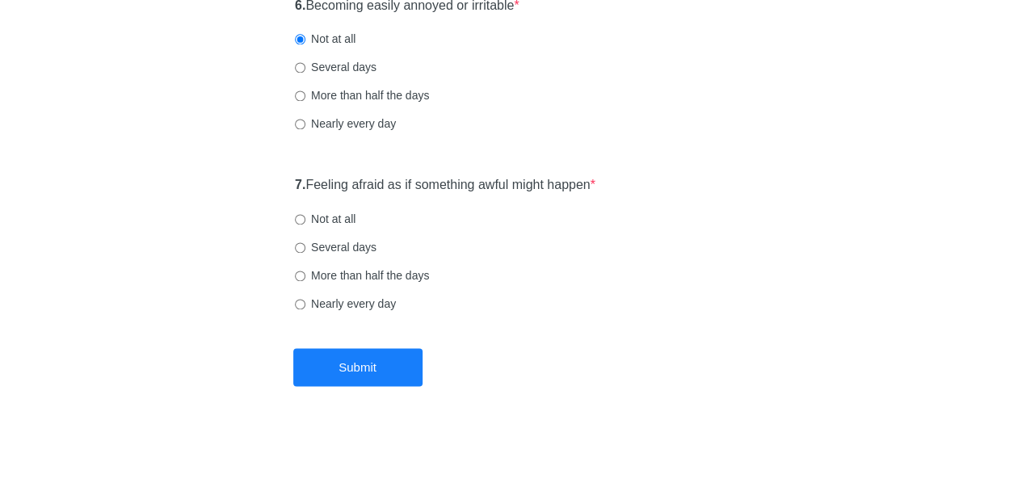
click at [334, 219] on label "Not at all" at bounding box center [325, 219] width 61 height 16
click at [305, 219] on input "Not at all" at bounding box center [300, 219] width 11 height 11
radio input "true"
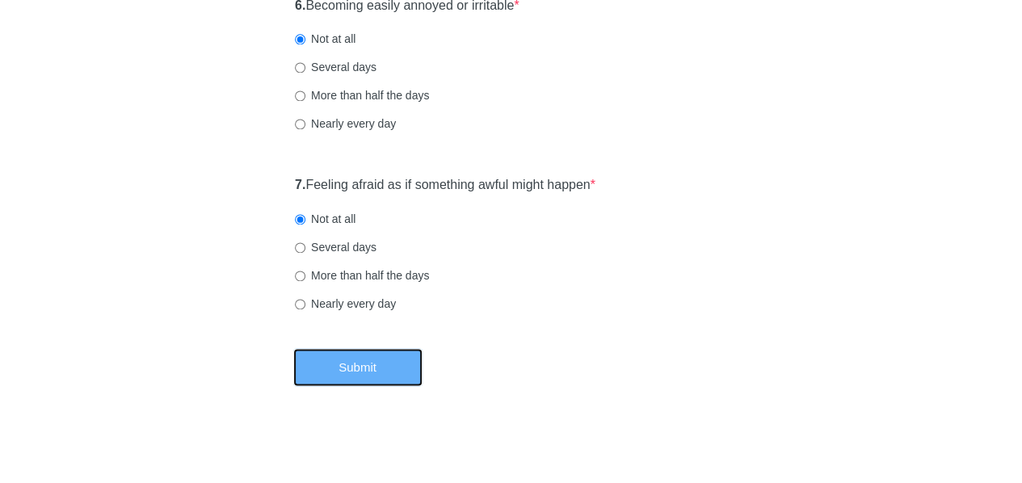
click at [352, 368] on button "Submit" at bounding box center [357, 367] width 129 height 38
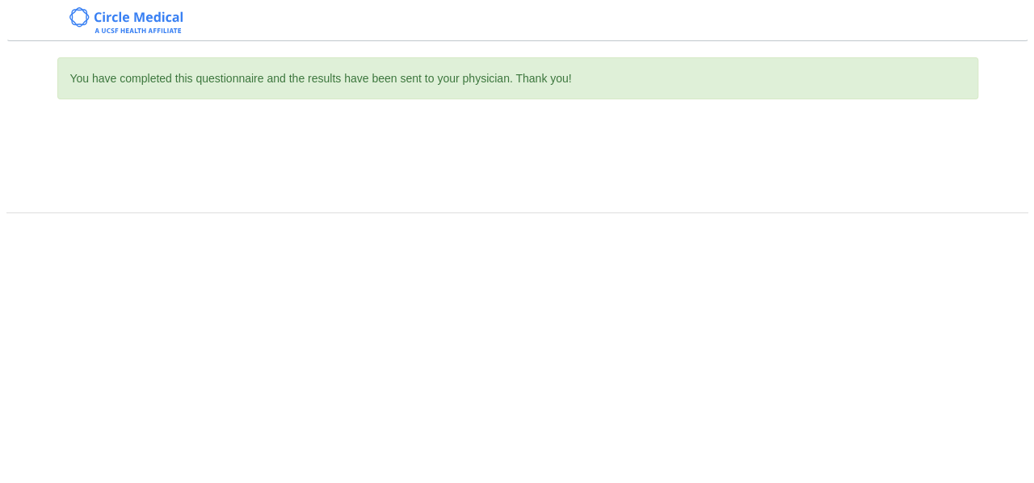
scroll to position [0, 0]
